Goal: Task Accomplishment & Management: Manage account settings

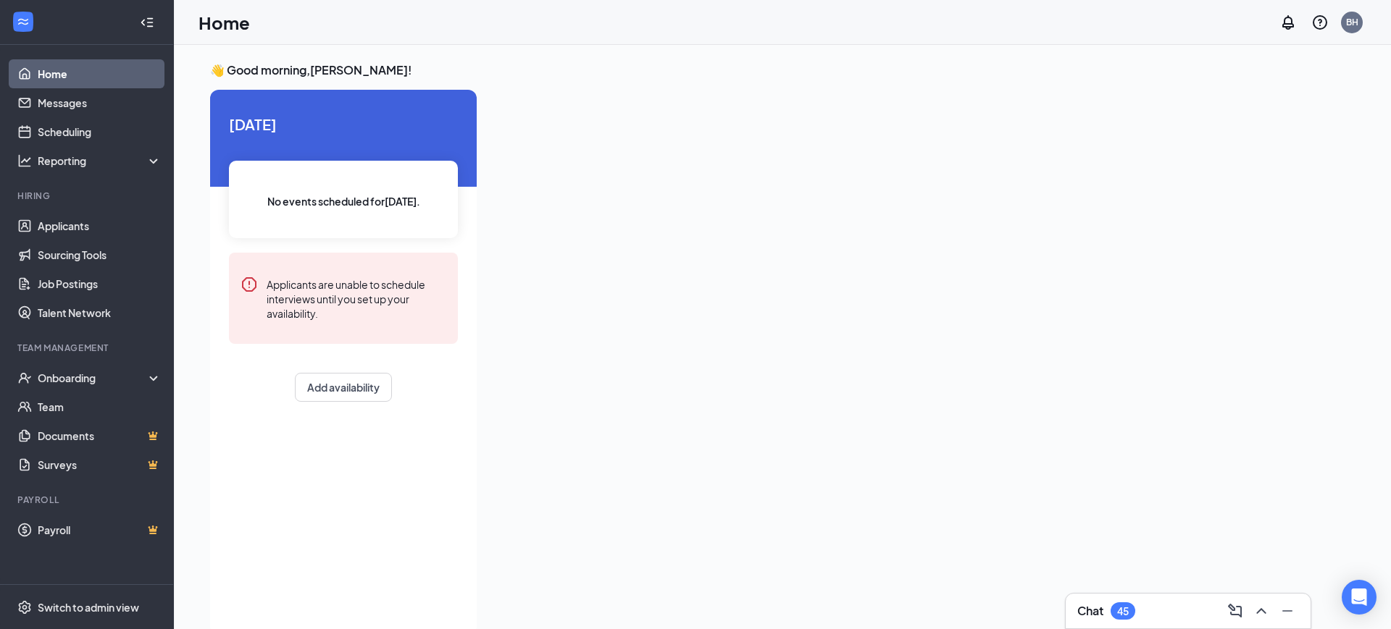
click at [1142, 613] on div "Chat 45" at bounding box center [1188, 611] width 222 height 23
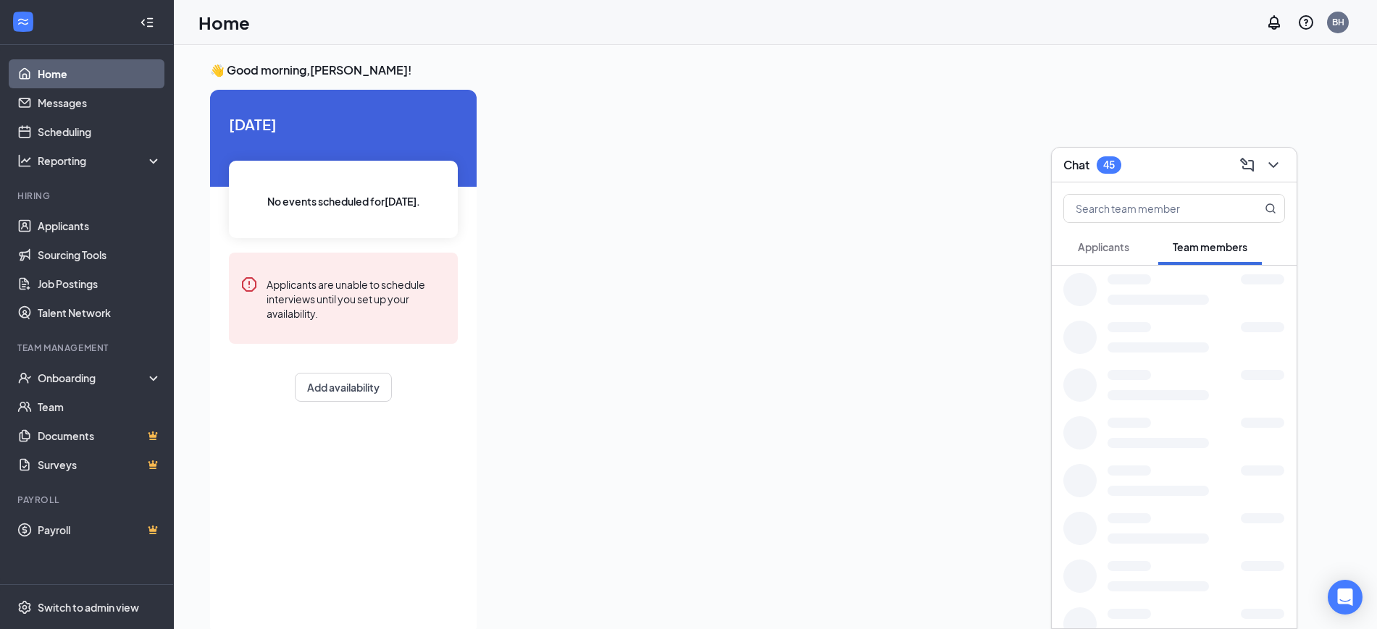
click at [1115, 248] on span "Applicants" at bounding box center [1103, 246] width 51 height 13
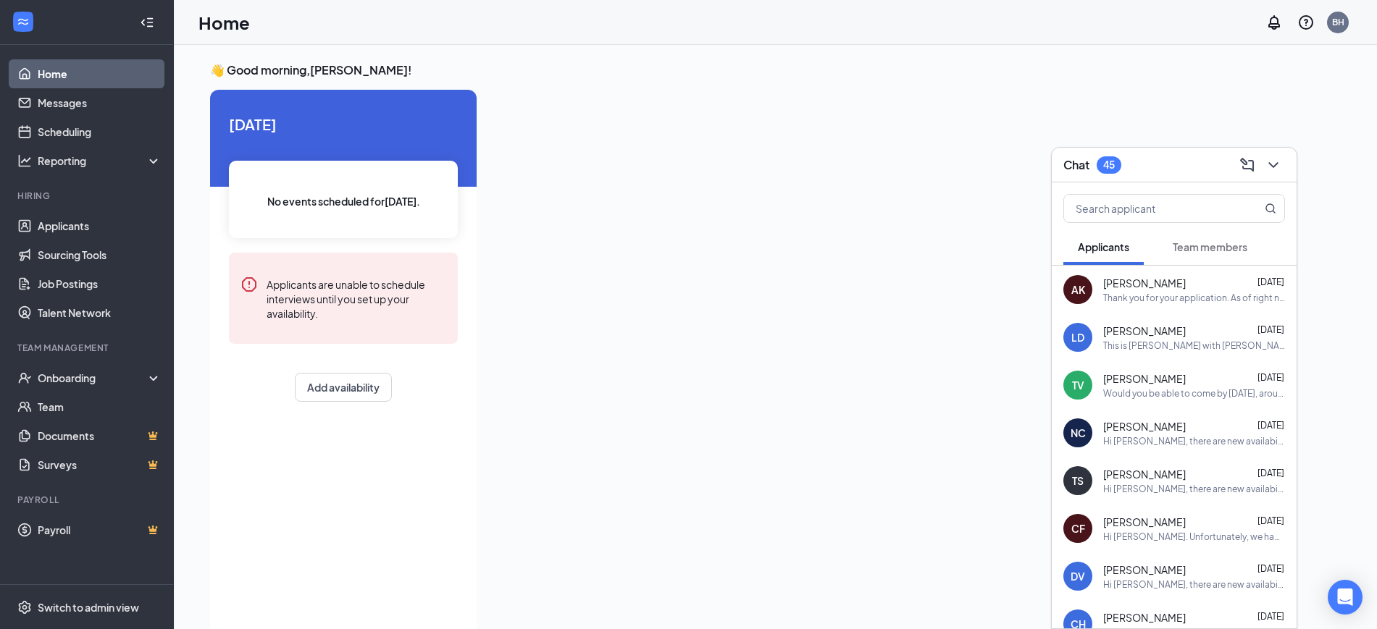
click at [1213, 341] on div "This is [PERSON_NAME] with [PERSON_NAME], The phone number I have will not allo…" at bounding box center [1194, 346] width 182 height 12
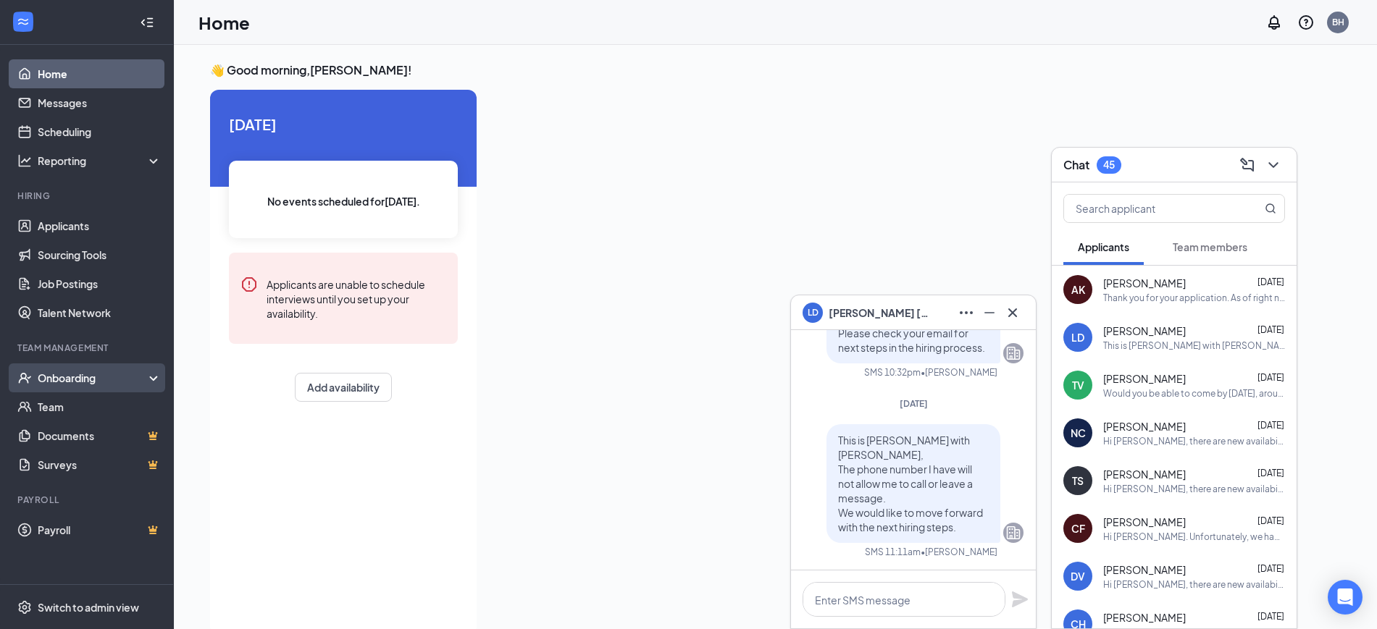
click at [105, 375] on div "Onboarding" at bounding box center [94, 378] width 112 height 14
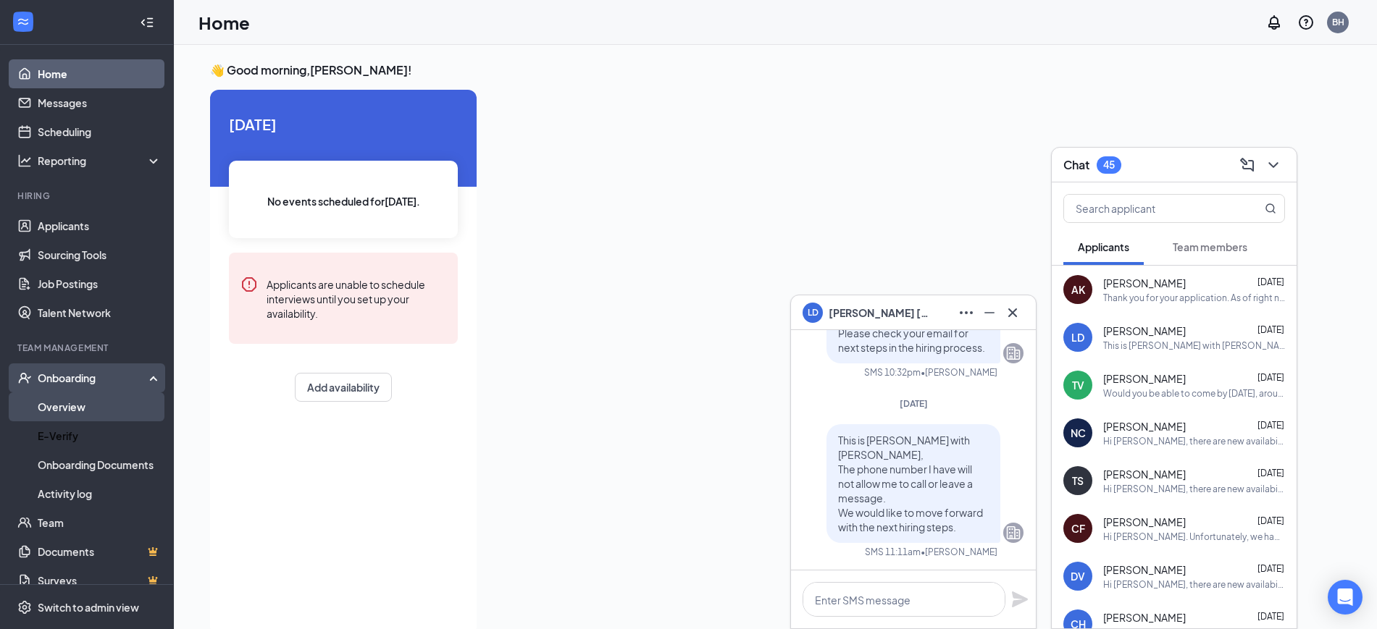
click at [130, 413] on link "Overview" at bounding box center [100, 407] width 124 height 29
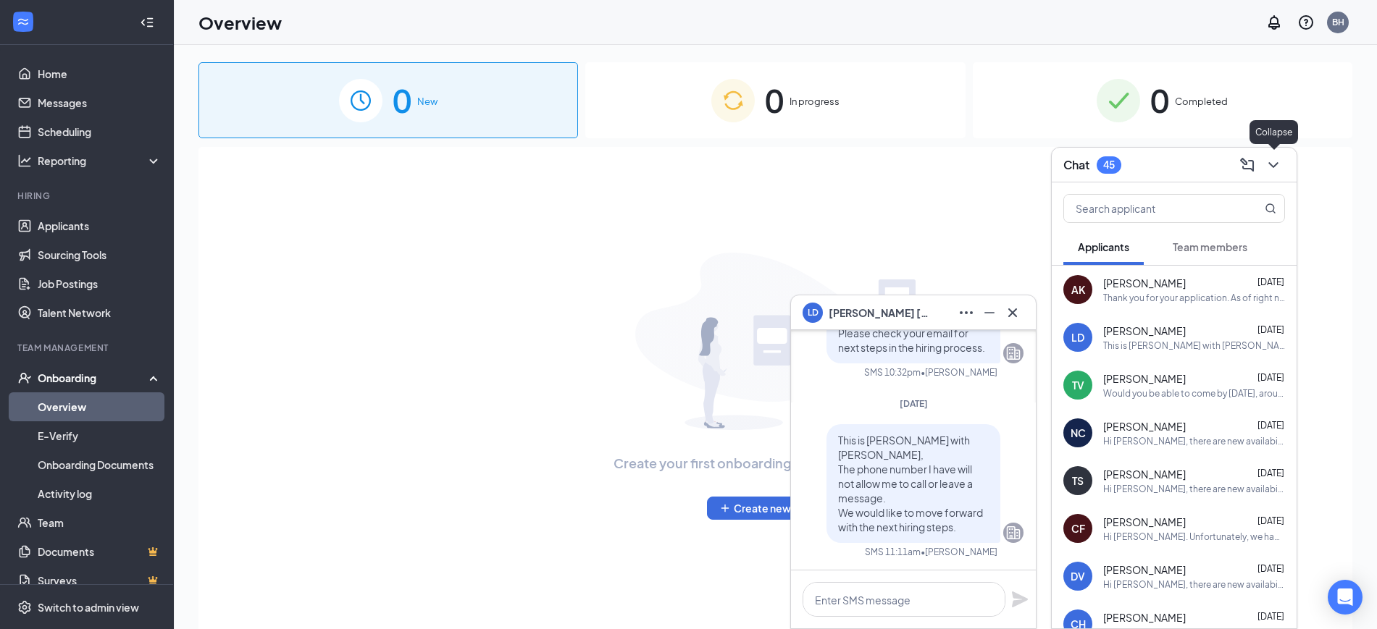
click at [1275, 160] on icon "ChevronDown" at bounding box center [1273, 164] width 17 height 17
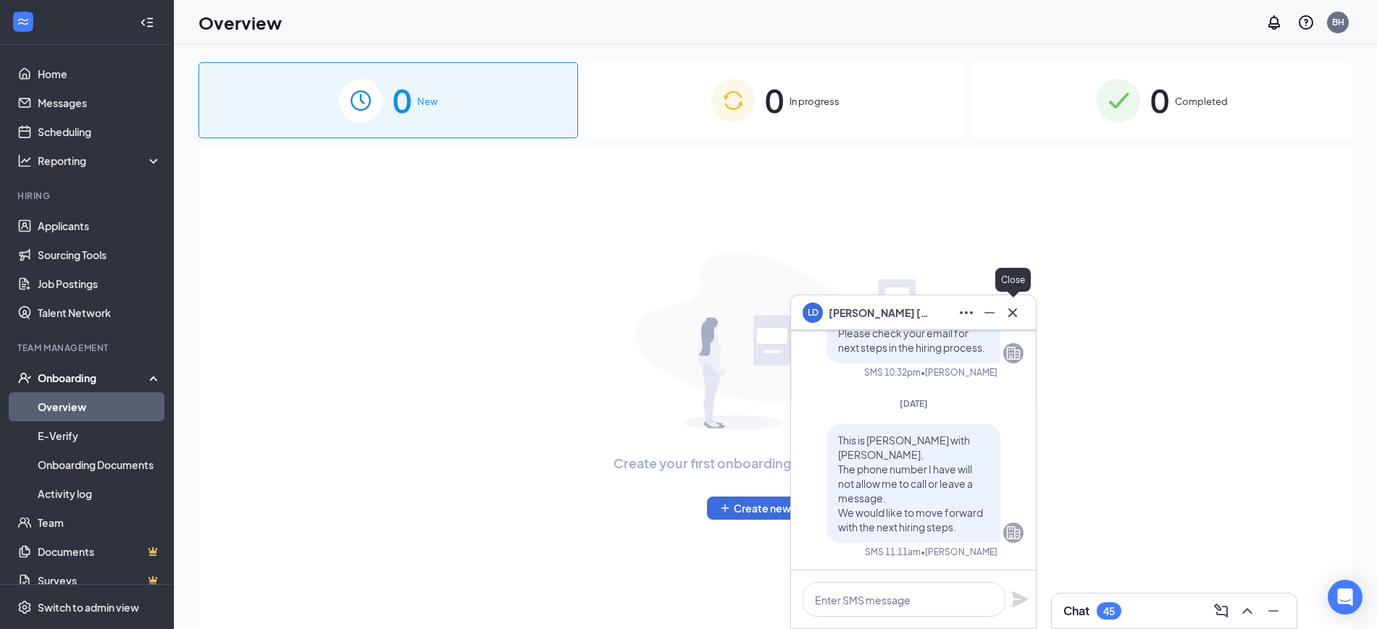
click at [1019, 309] on icon "Cross" at bounding box center [1012, 312] width 17 height 17
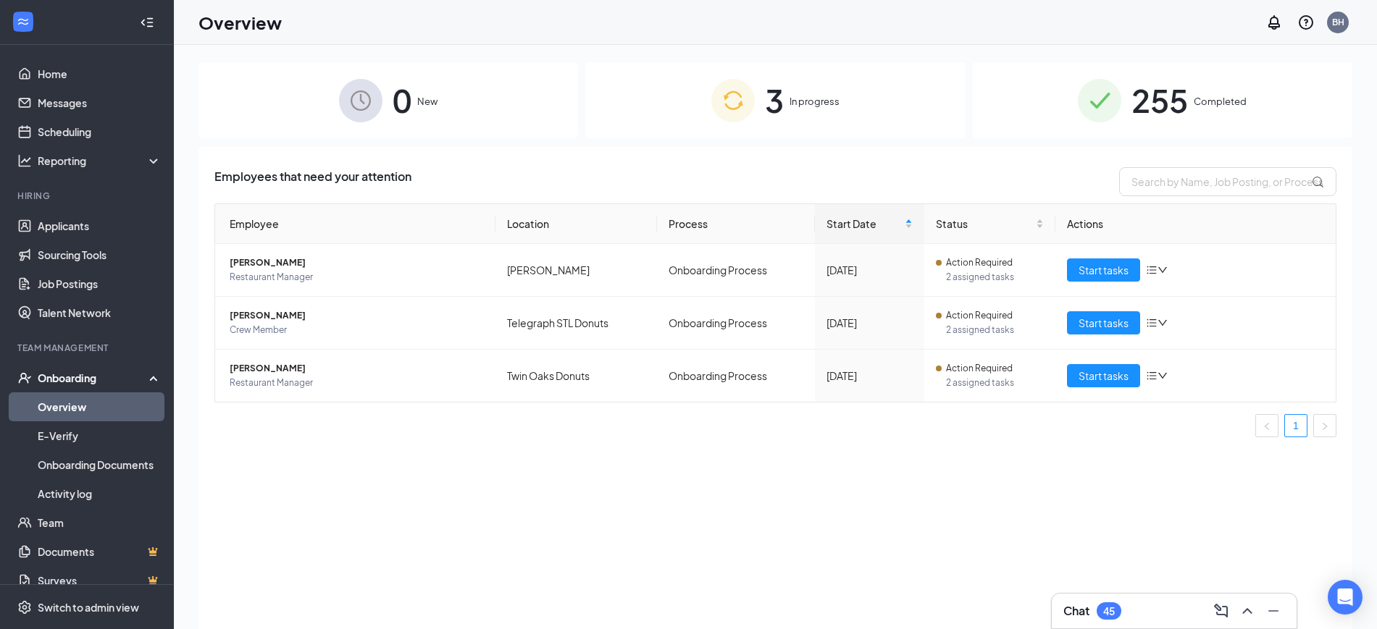
click at [780, 103] on span "3" at bounding box center [774, 100] width 19 height 50
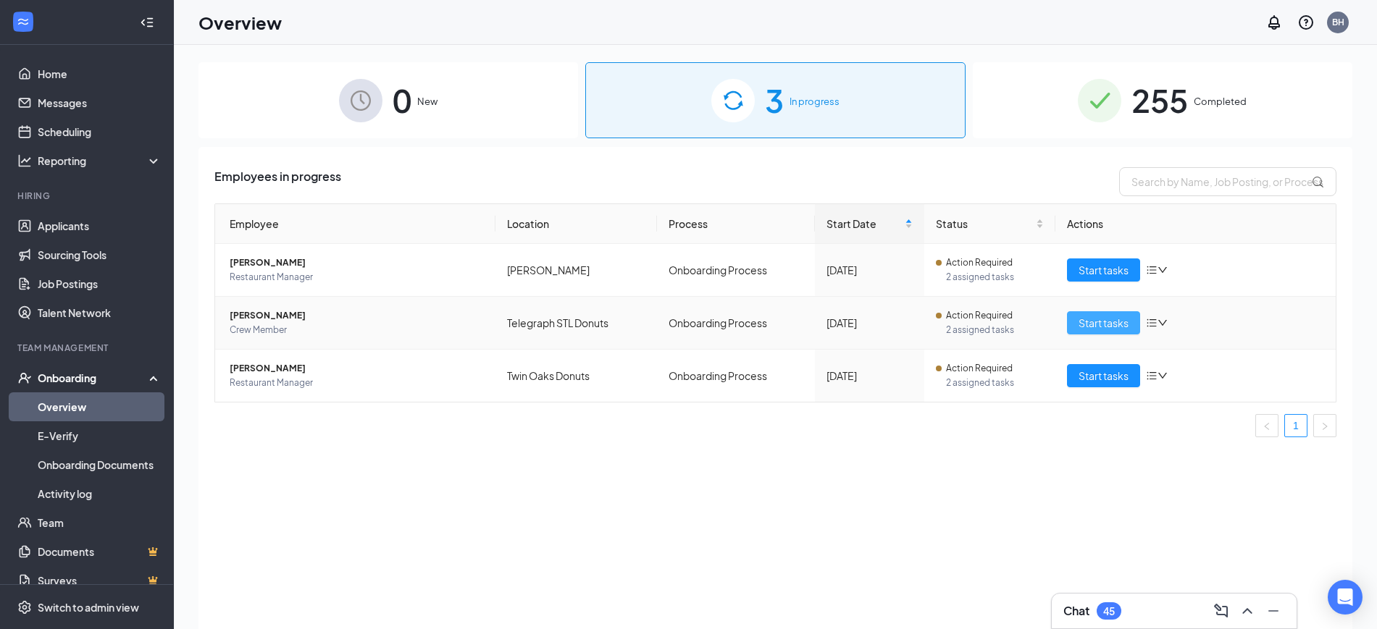
click at [1106, 324] on span "Start tasks" at bounding box center [1104, 323] width 50 height 16
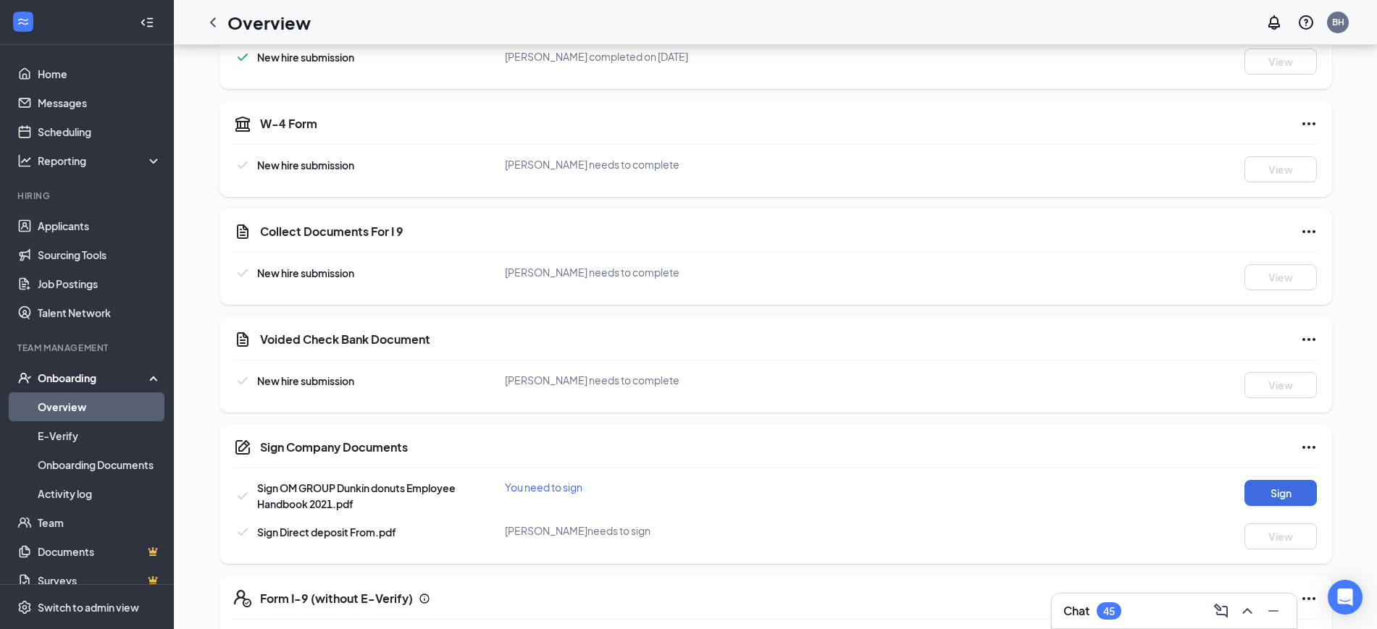
scroll to position [483, 0]
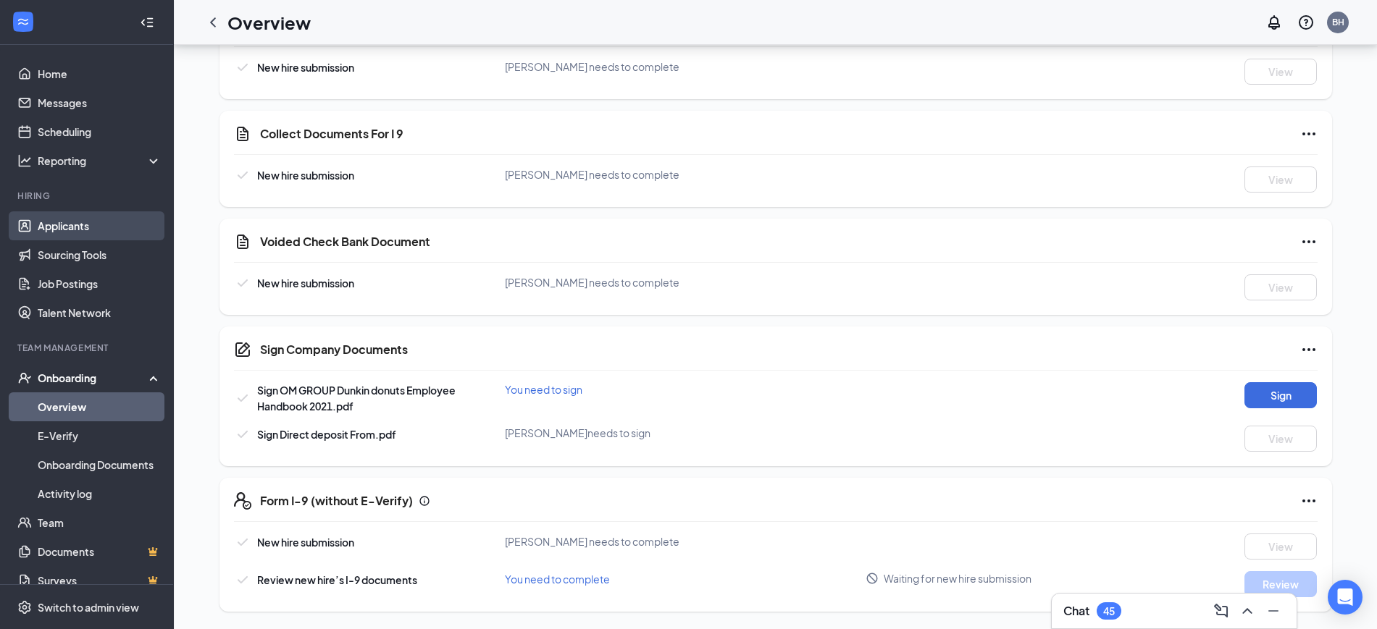
click at [69, 224] on link "Applicants" at bounding box center [100, 226] width 124 height 29
